Goal: Navigation & Orientation: Find specific page/section

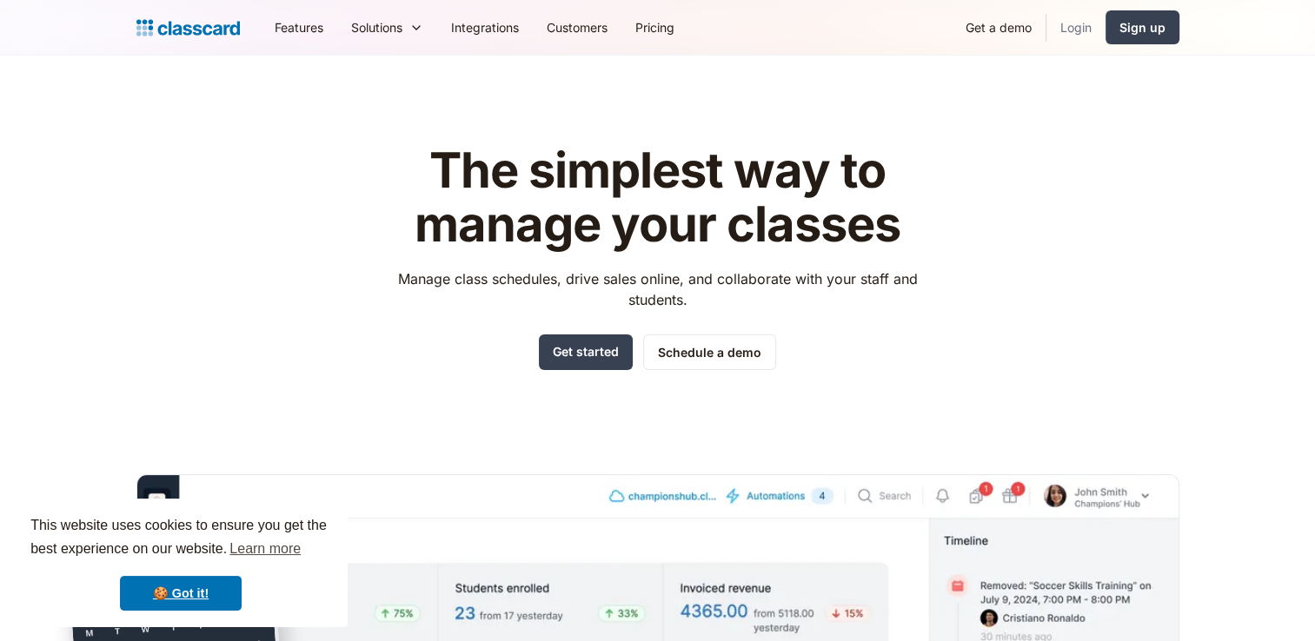
click at [1091, 25] on link "Login" at bounding box center [1075, 27] width 59 height 39
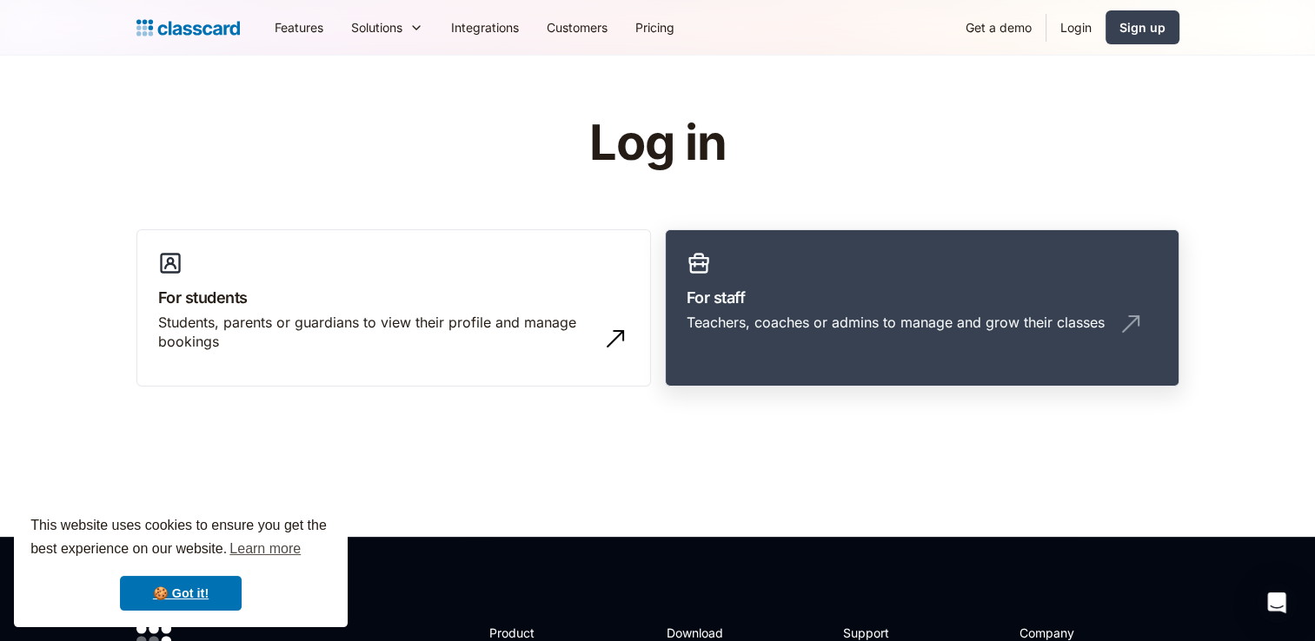
click at [749, 301] on h3 "For staff" at bounding box center [921, 297] width 471 height 23
